Goal: Information Seeking & Learning: Learn about a topic

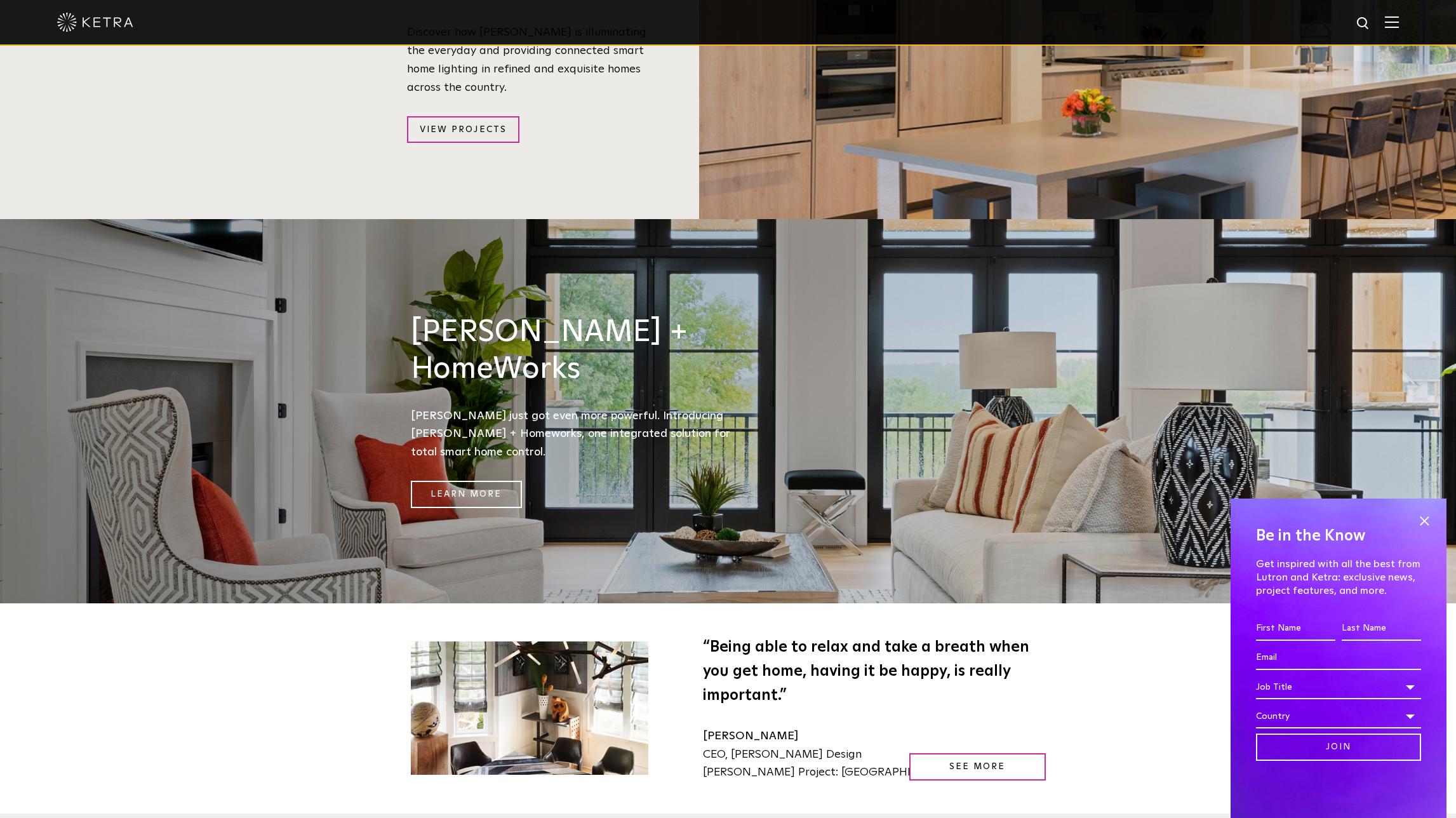
scroll to position [1752, 0]
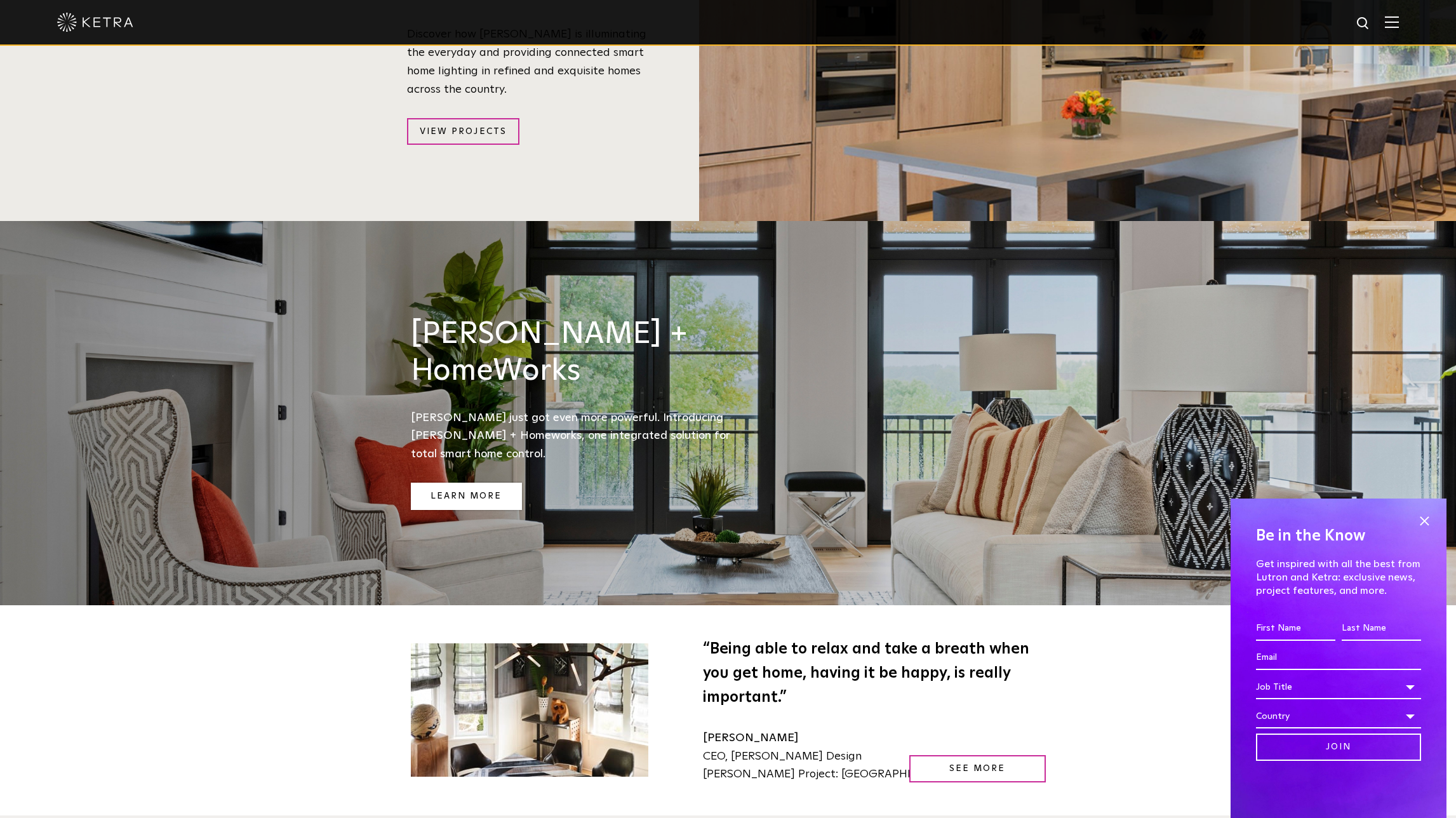
click at [474, 482] on link "Learn More" at bounding box center [466, 496] width 111 height 28
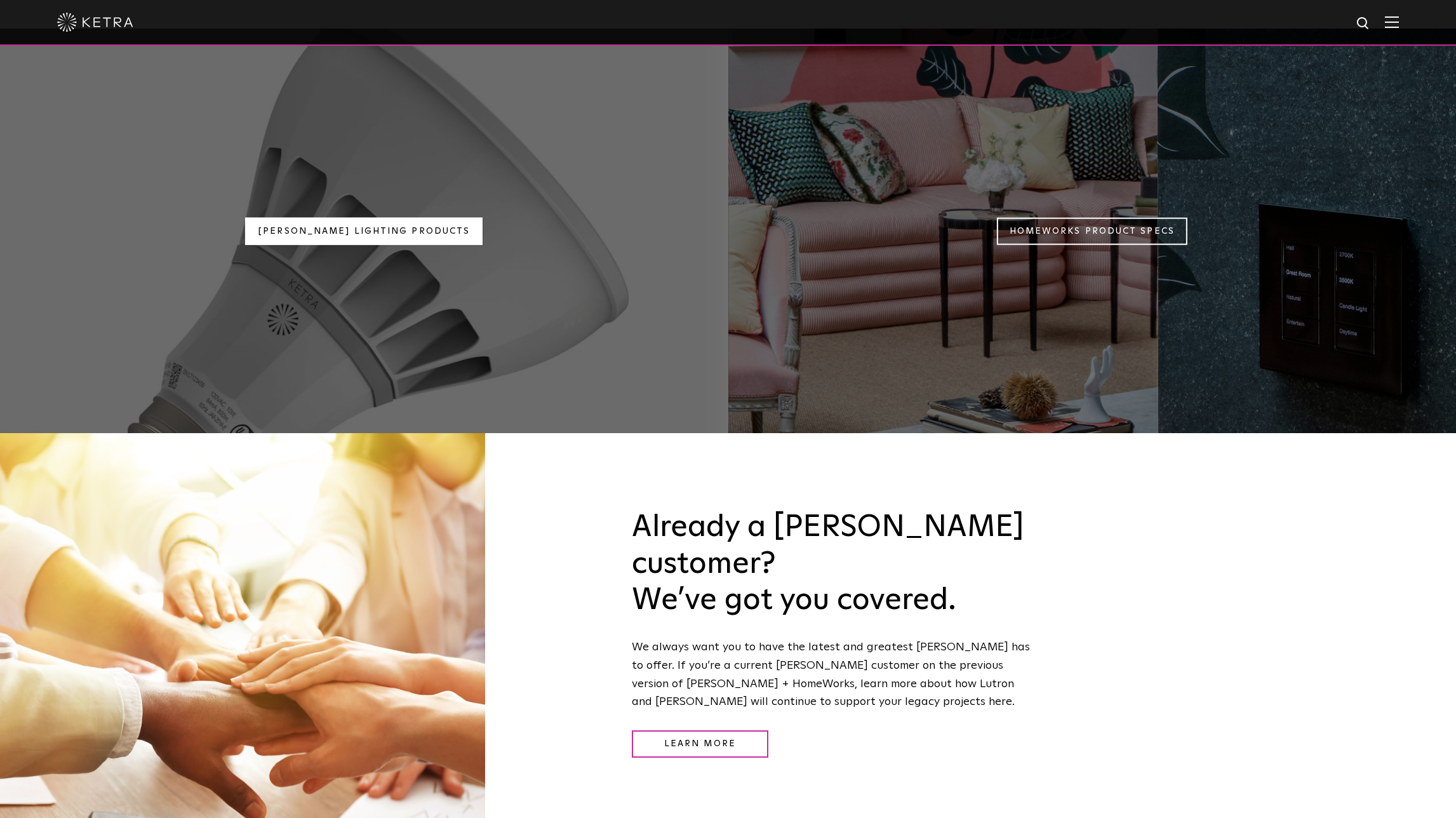
scroll to position [1462, 0]
click at [380, 217] on link "Ketra Lighting Products" at bounding box center [364, 230] width 238 height 28
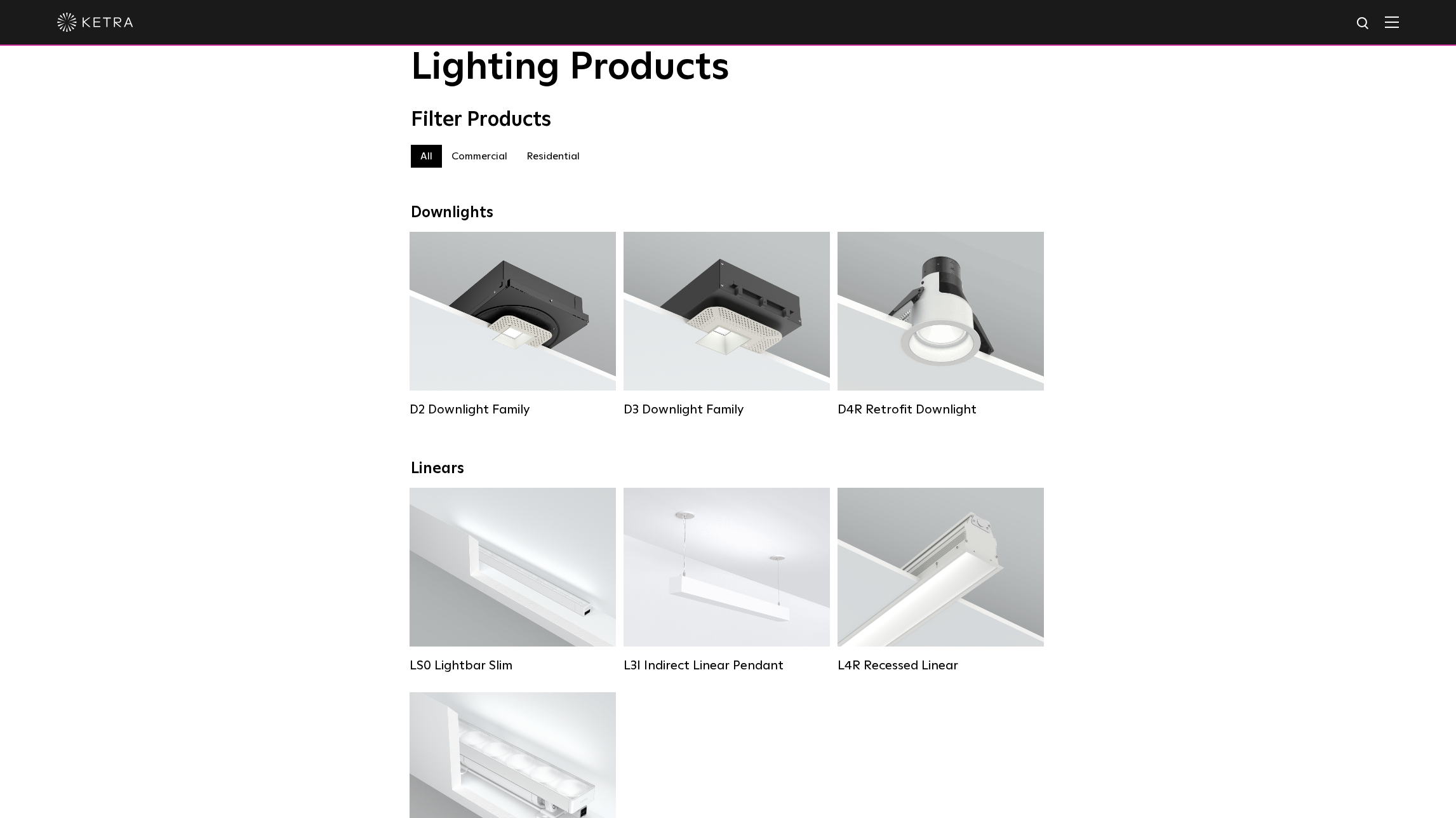
scroll to position [54, 0]
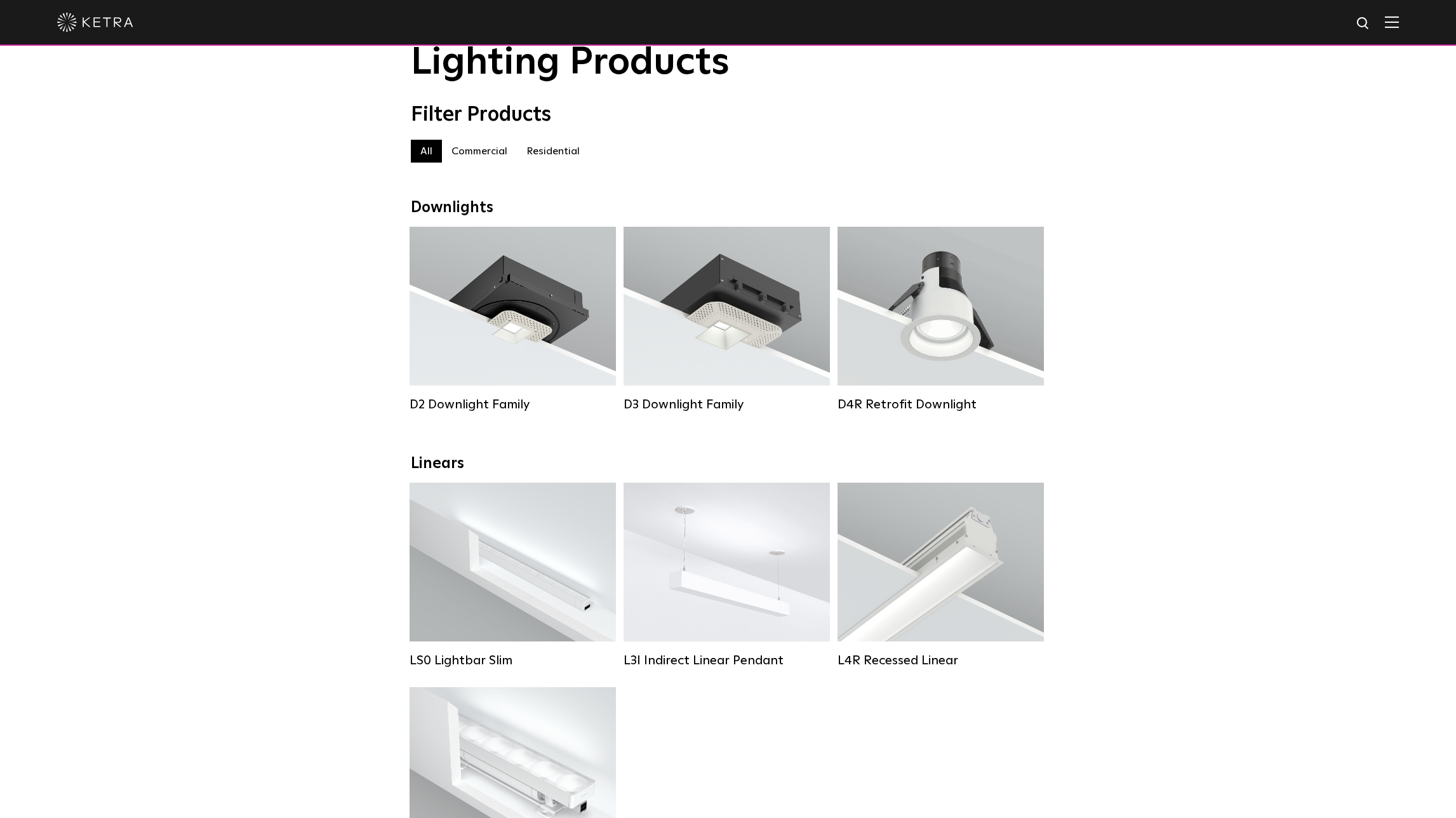
click at [537, 148] on label "Residential" at bounding box center [553, 151] width 72 height 23
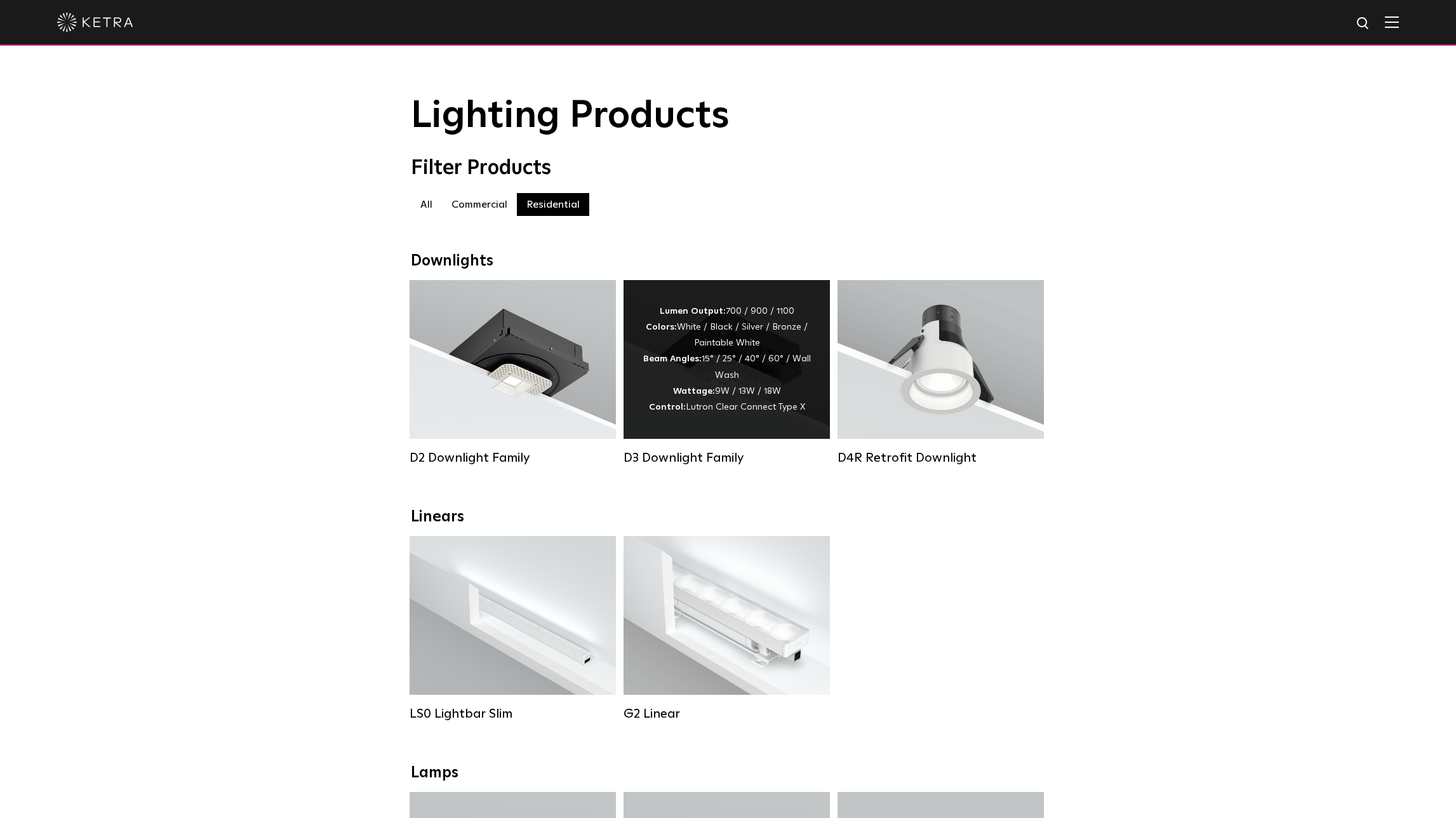
click at [696, 321] on div "Lumen Output: 700 / 900 / 1100 Colors: White / Black / Silver / Bronze / Painta…" at bounding box center [727, 359] width 168 height 112
